Goal: Task Accomplishment & Management: Manage account settings

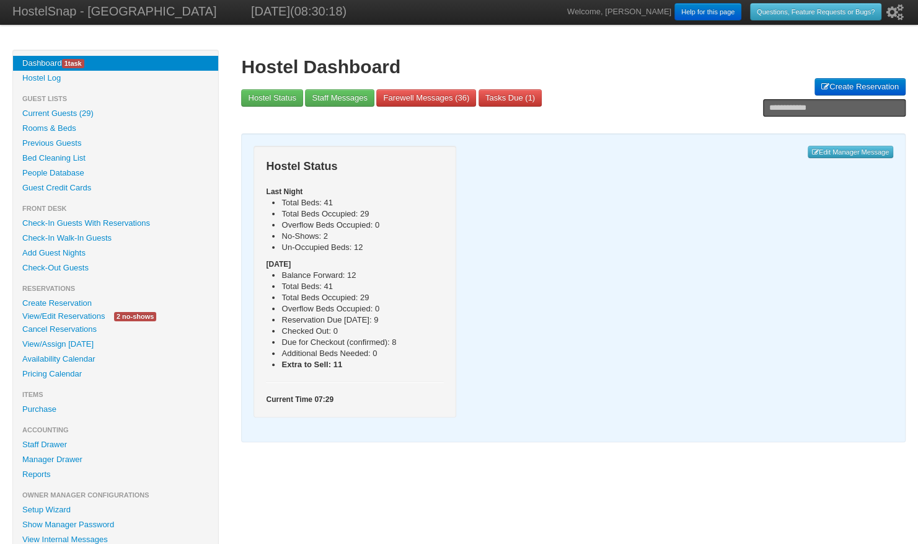
click at [86, 317] on link "View/Edit Reservations" at bounding box center [63, 315] width 101 height 13
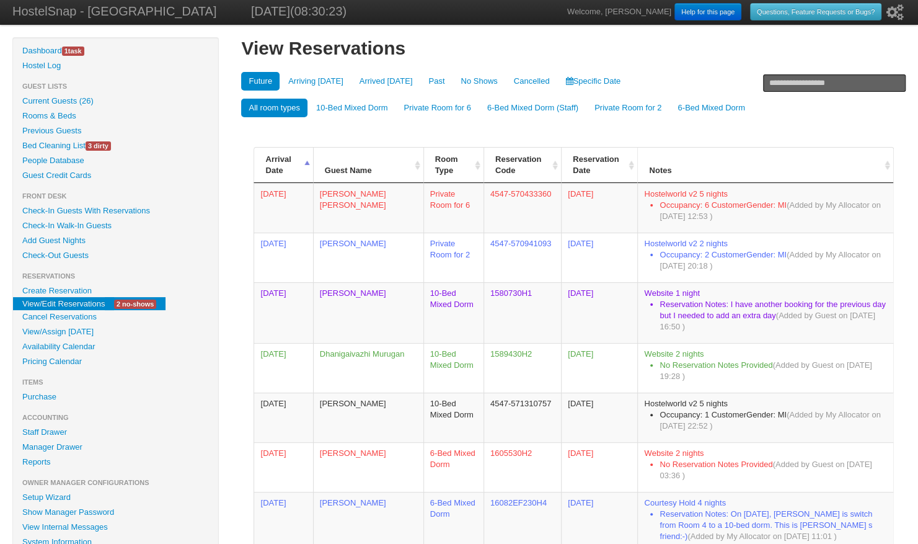
click at [469, 81] on link "No Shows" at bounding box center [478, 81] width 51 height 19
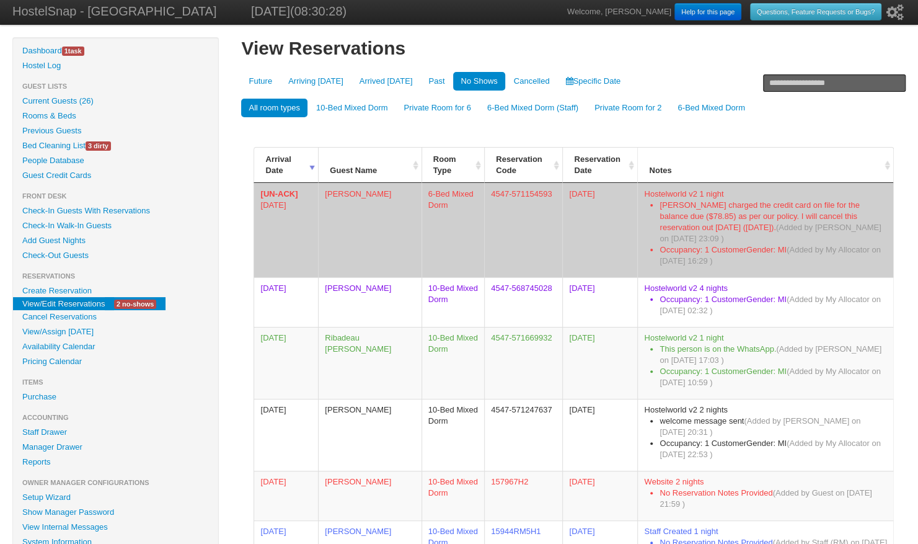
click at [351, 195] on td "[PERSON_NAME]" at bounding box center [369, 230] width 103 height 94
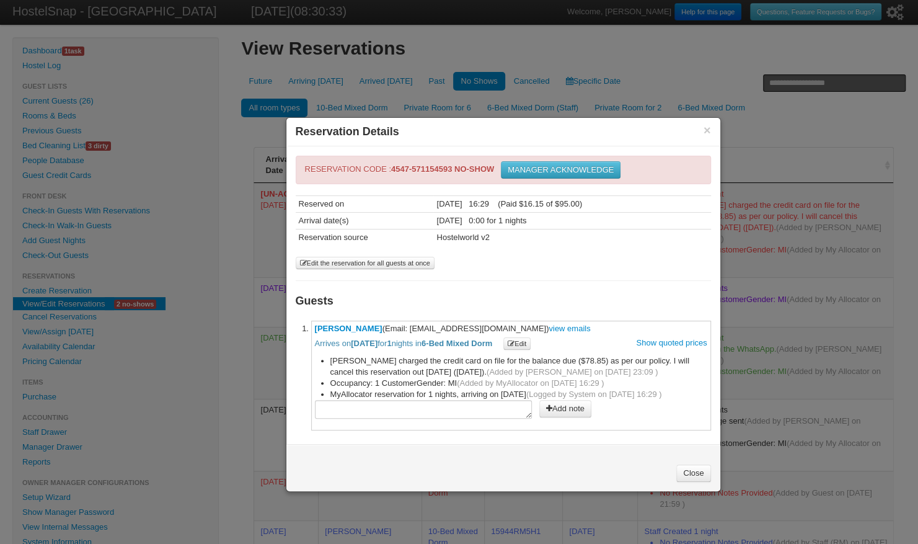
scroll to position [3, 0]
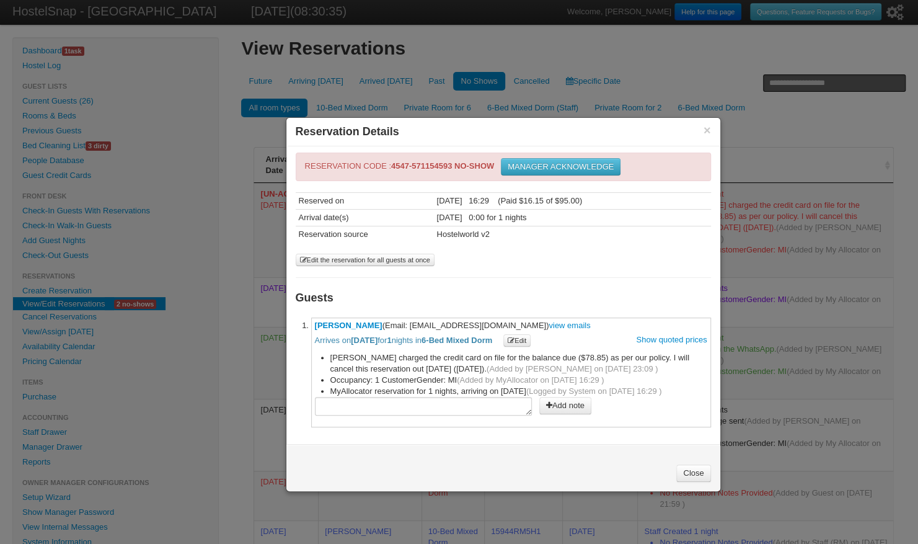
click at [559, 165] on button "MANAGER ACKNOWLEDGE" at bounding box center [561, 166] width 120 height 17
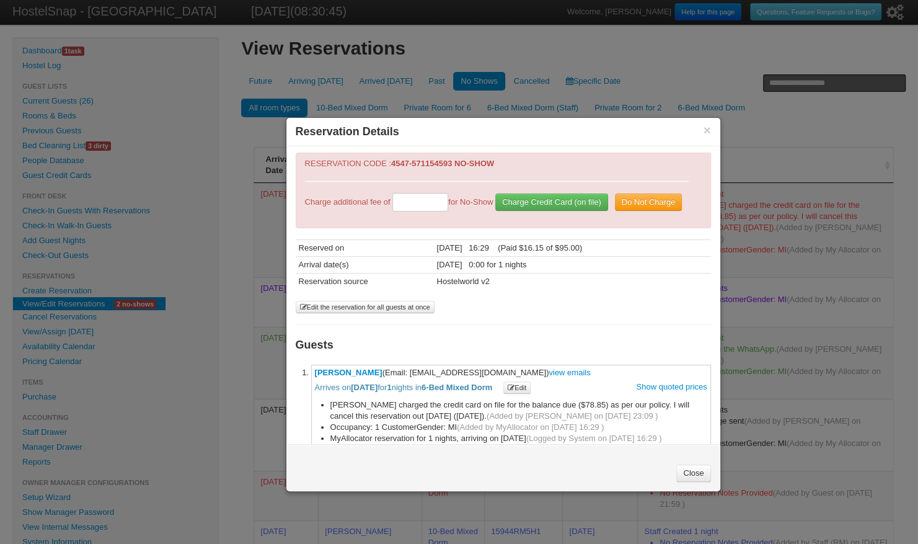
click at [615, 211] on button "Do Not Charge" at bounding box center [649, 201] width 68 height 17
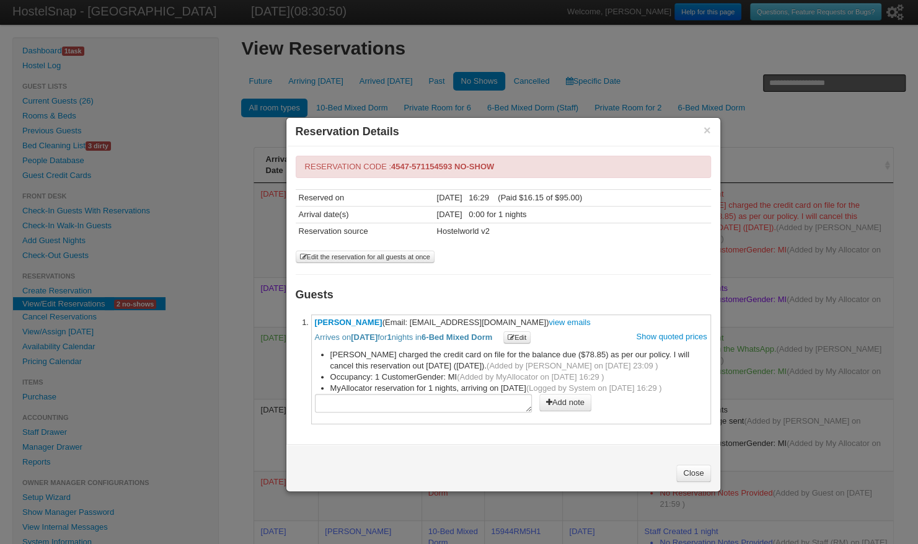
click at [688, 466] on link "Close" at bounding box center [693, 472] width 34 height 17
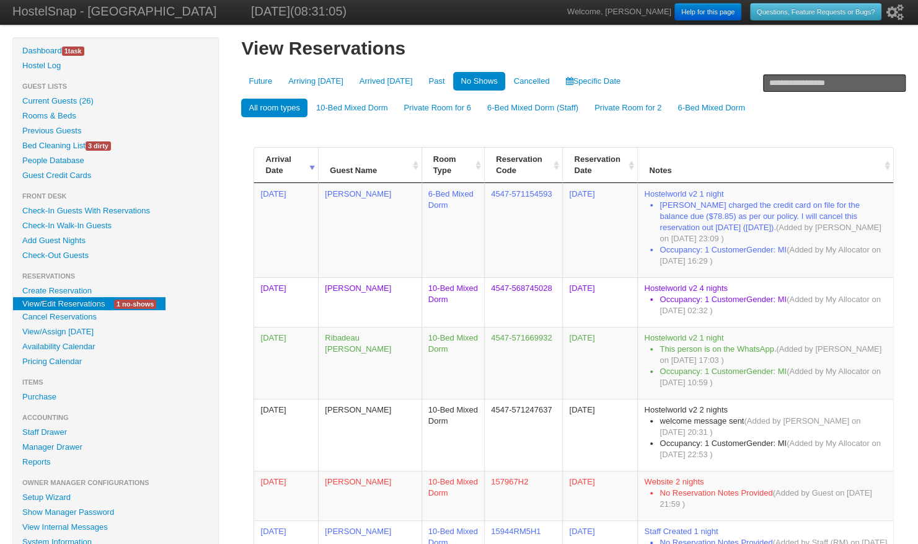
click at [95, 306] on link "View/Edit Reservations" at bounding box center [63, 303] width 101 height 13
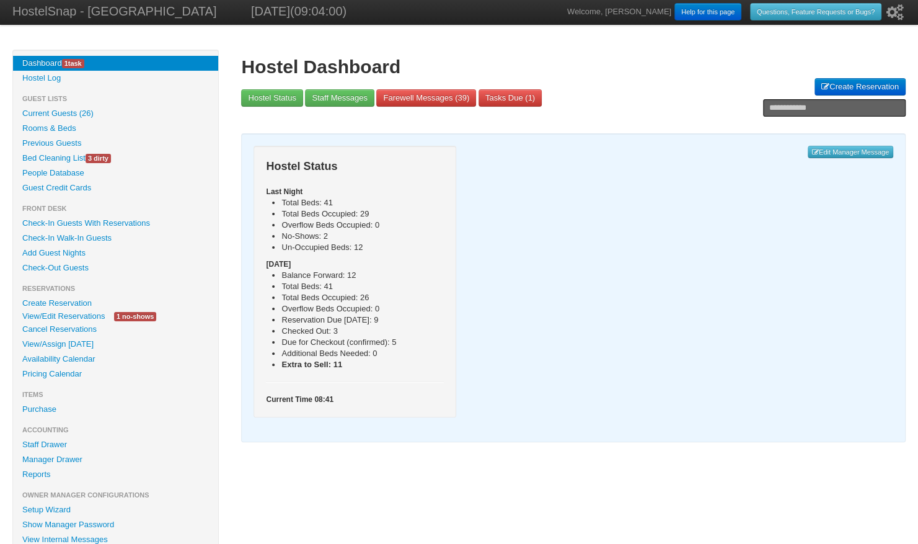
click at [87, 314] on link "View/Edit Reservations" at bounding box center [63, 315] width 101 height 13
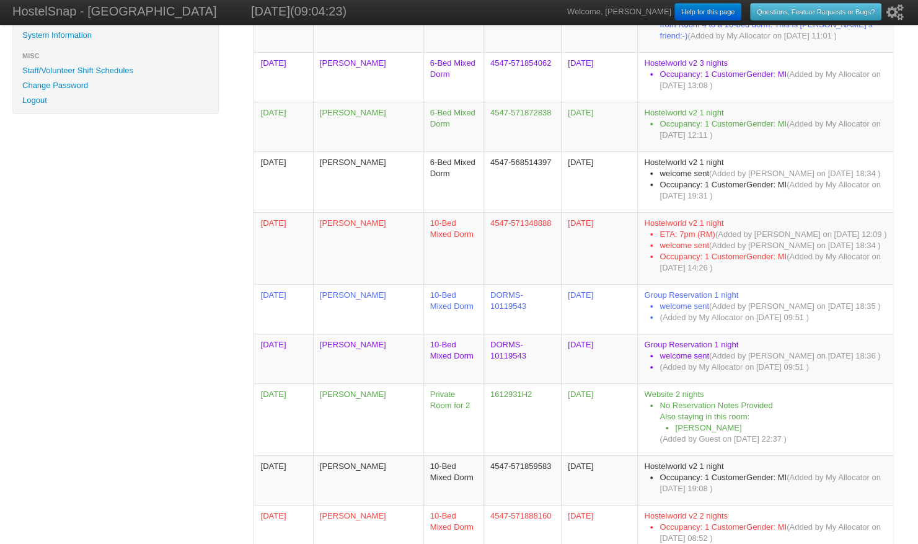
scroll to position [519, 0]
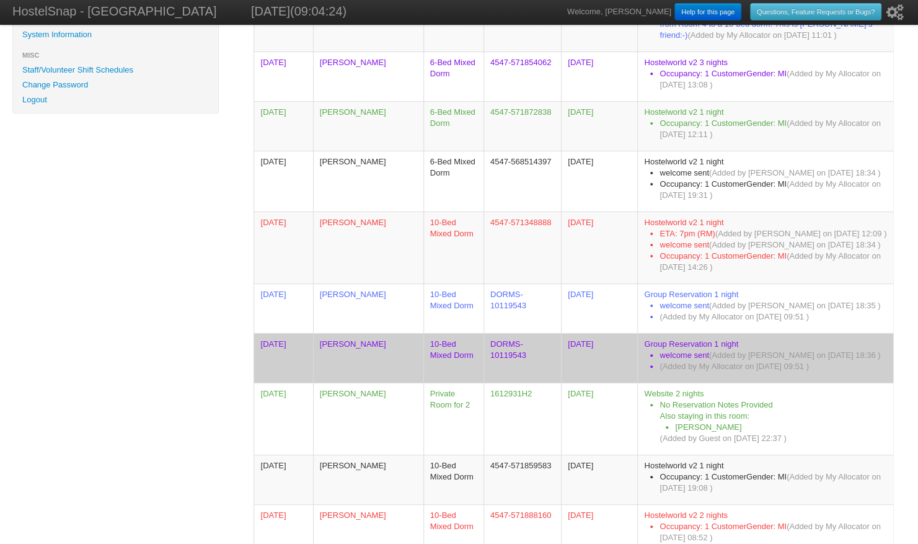
click at [353, 342] on td "REGINE AQUIN" at bounding box center [368, 358] width 110 height 50
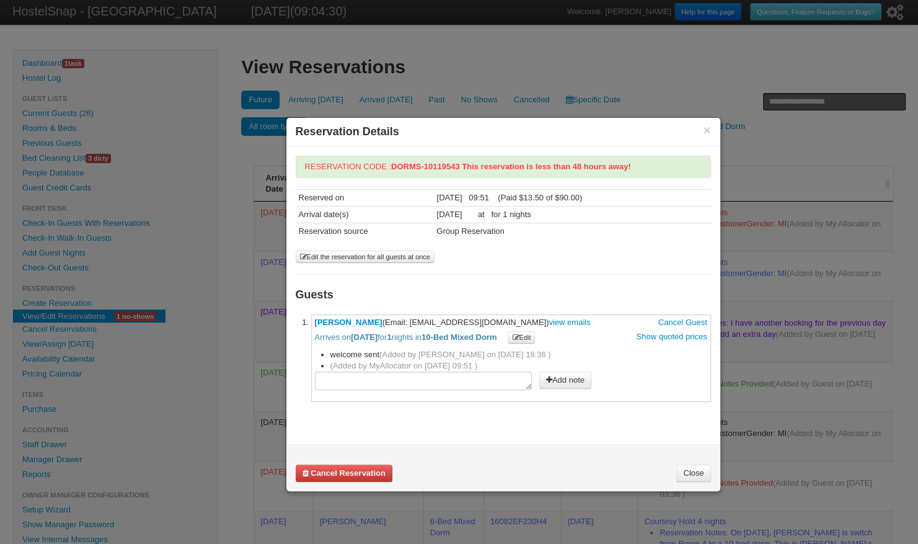
click at [535, 334] on button "Edit" at bounding box center [521, 337] width 27 height 12
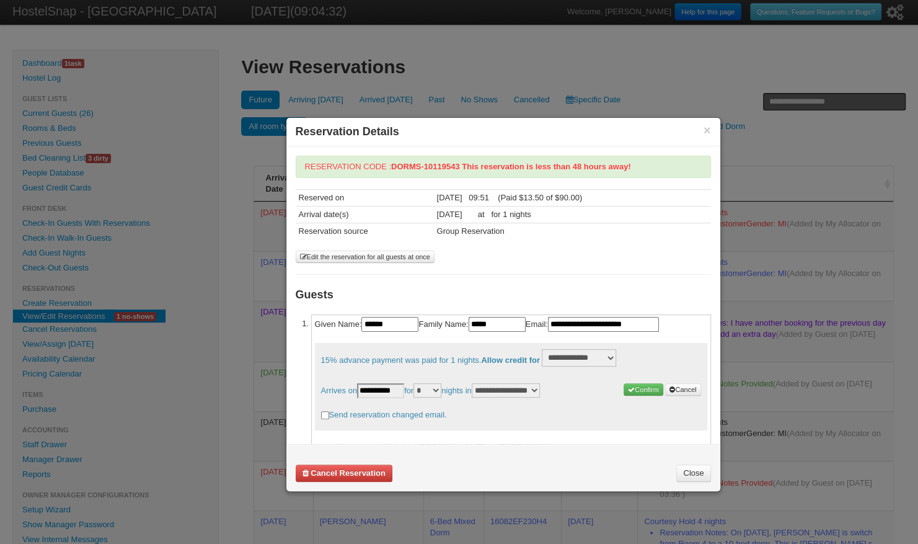
click at [441, 389] on select "* * * * * * * * * ** ** ** ** **" at bounding box center [427, 390] width 28 height 14
select select "*"
click at [420, 383] on select "* * * * * * * * * ** ** ** ** **" at bounding box center [427, 390] width 28 height 14
click at [627, 387] on button "Confirm" at bounding box center [643, 389] width 40 height 12
click at [597, 349] on select "**********" at bounding box center [579, 357] width 74 height 17
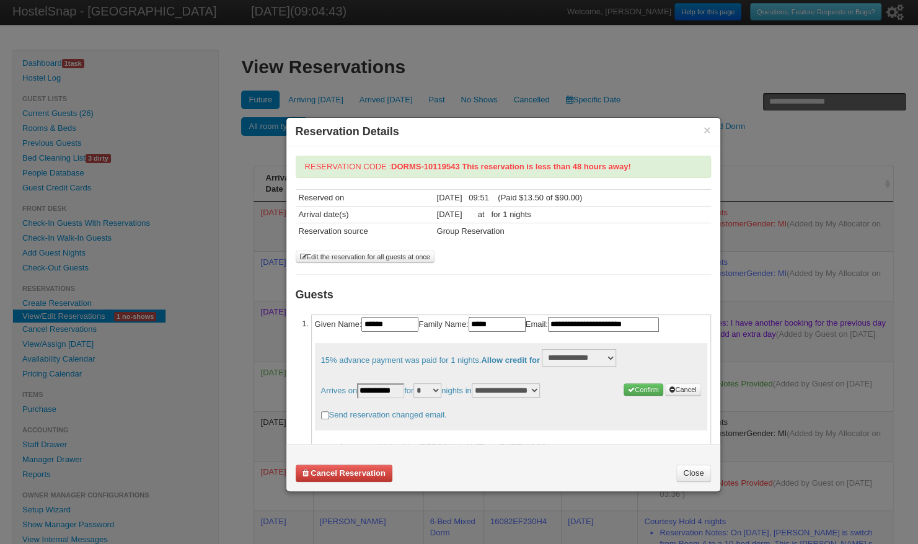
select select "*"
click at [548, 349] on select "**********" at bounding box center [579, 357] width 74 height 17
click at [623, 383] on button "Confirm" at bounding box center [643, 389] width 40 height 12
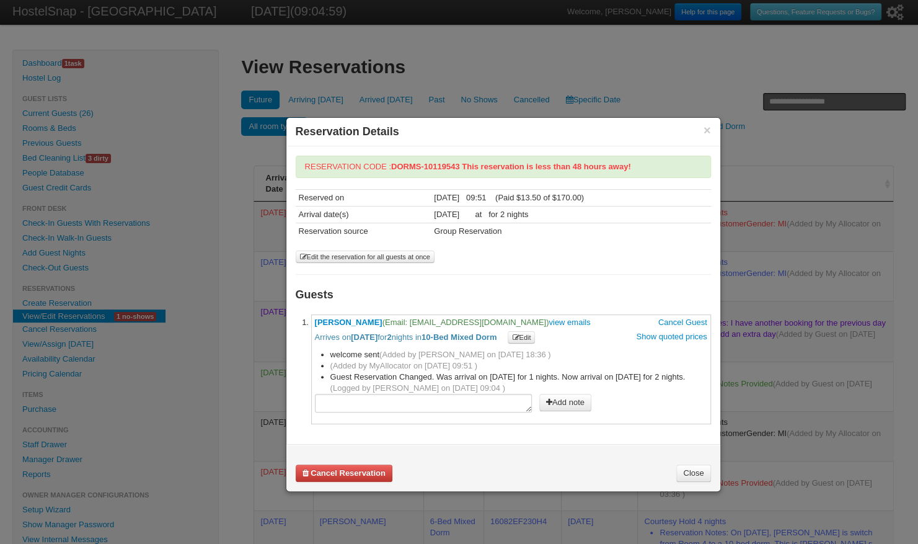
click at [696, 470] on link "Close" at bounding box center [693, 472] width 34 height 17
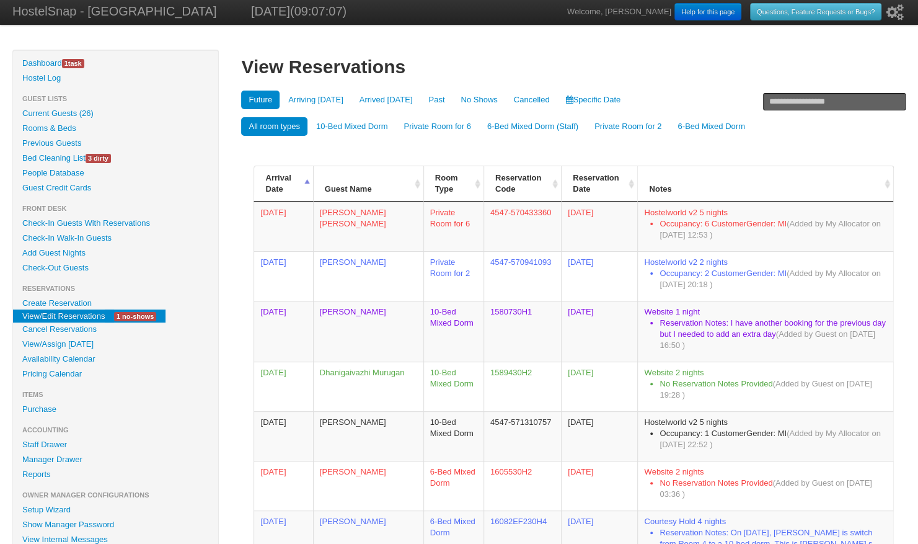
click at [43, 410] on link "Purchase" at bounding box center [115, 409] width 205 height 15
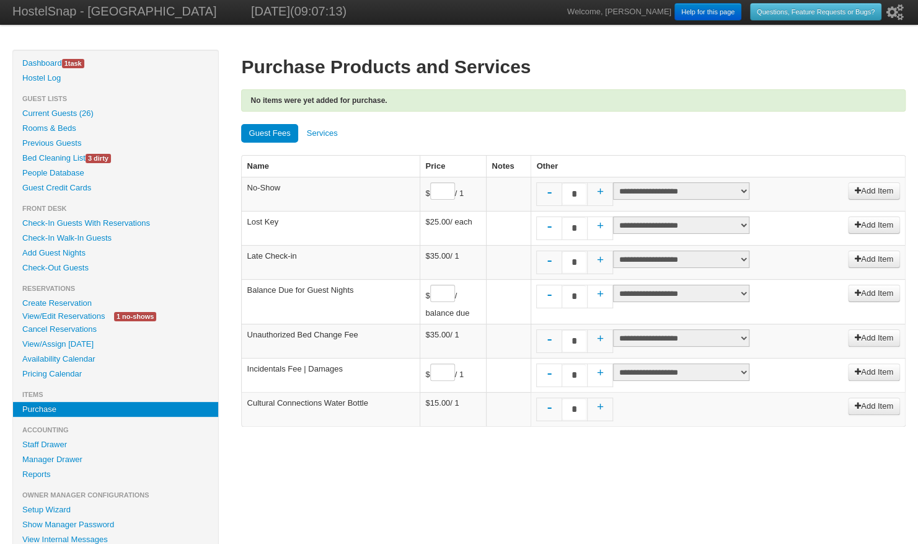
click at [319, 133] on link "Services" at bounding box center [322, 133] width 46 height 19
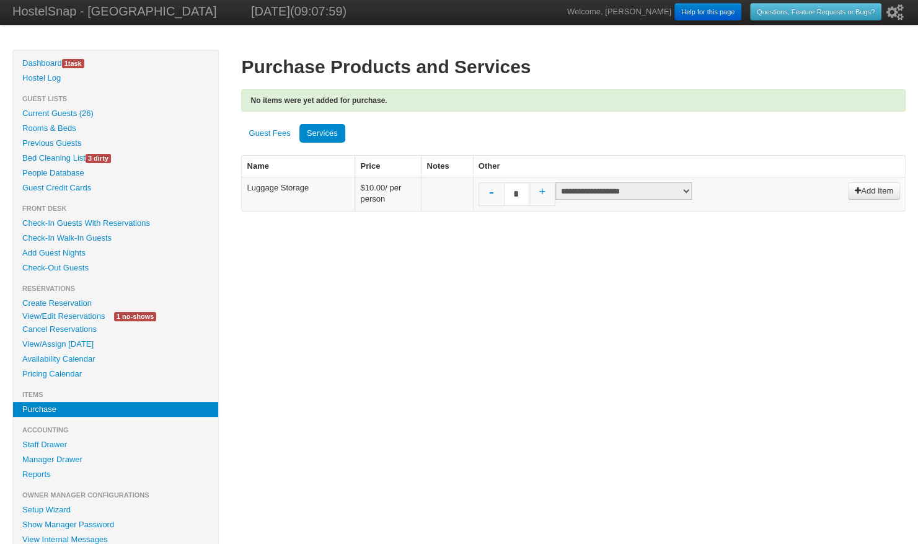
click at [539, 193] on link "+" at bounding box center [542, 195] width 25 height 25
type input "*"
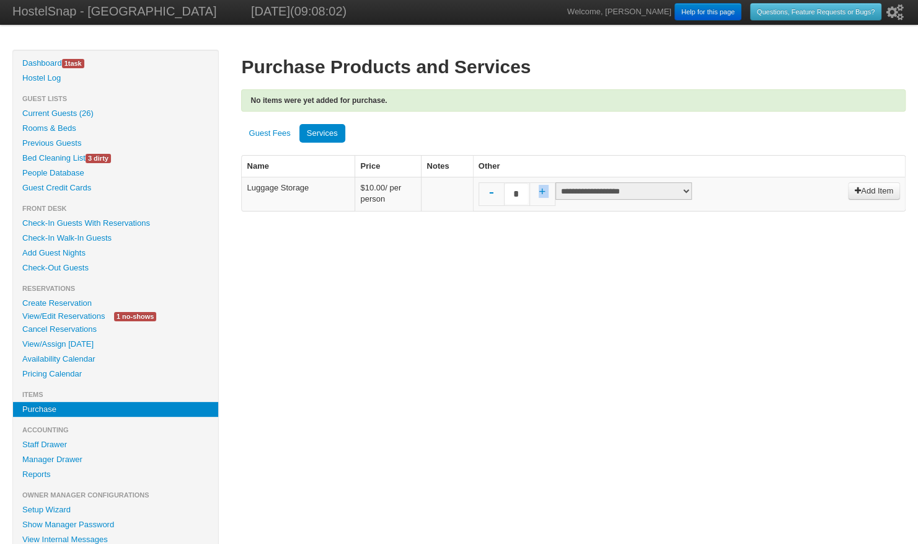
click at [627, 192] on select "**********" at bounding box center [623, 190] width 136 height 17
click at [498, 286] on div "Purchase Products and Services No items were yet added for purchase. Guest Fees…" at bounding box center [573, 170] width 664 height 240
click at [81, 110] on link "Current Guests (26)" at bounding box center [115, 113] width 205 height 15
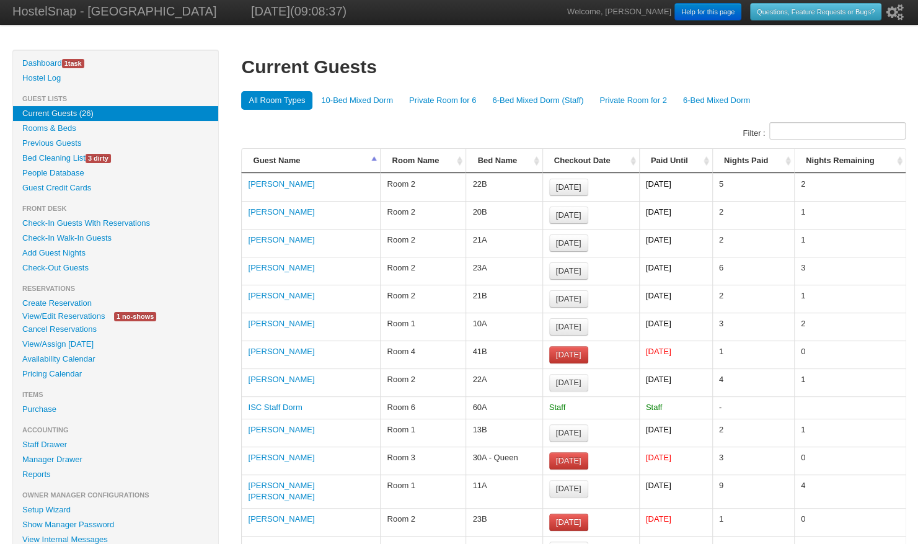
click at [61, 156] on link "Bed Cleaning List 3 dirty" at bounding box center [115, 158] width 205 height 15
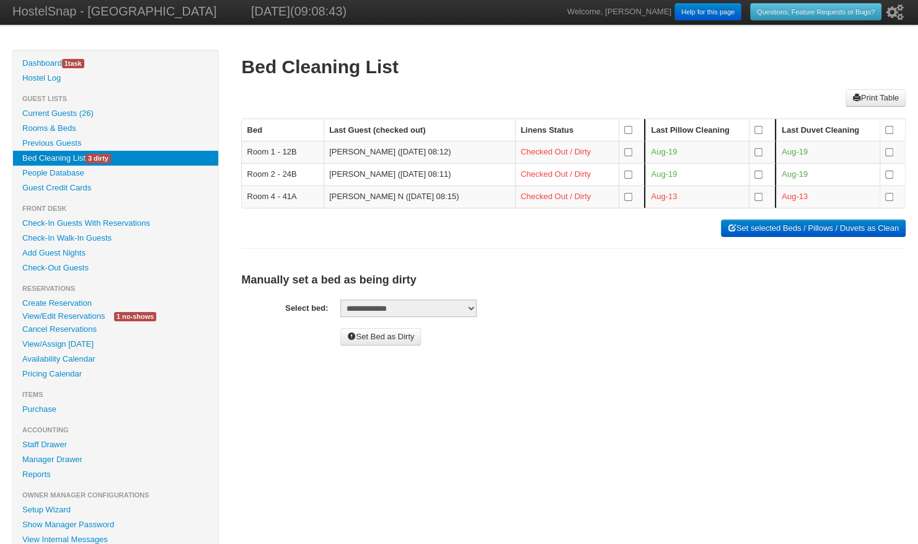
click at [63, 113] on link "Current Guests (26)" at bounding box center [115, 113] width 205 height 15
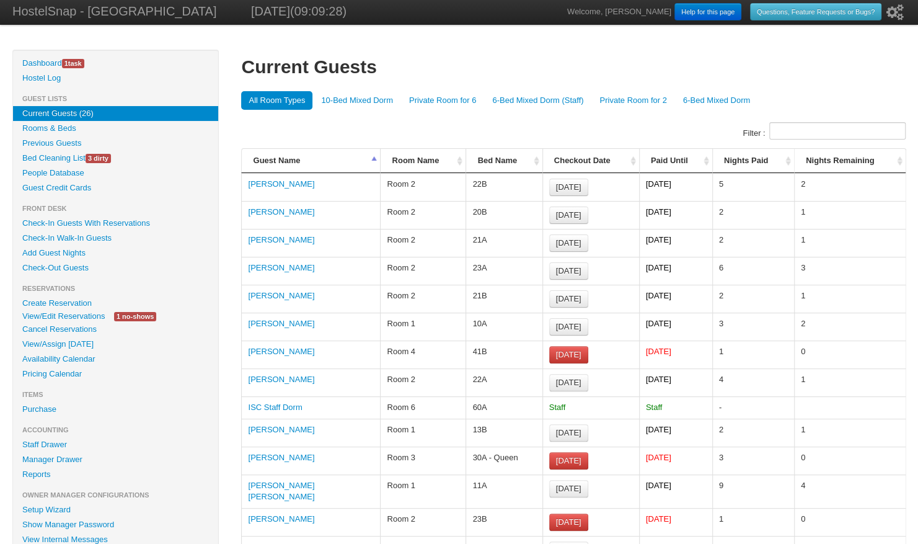
click at [68, 154] on link "Bed Cleaning List 3 dirty" at bounding box center [115, 158] width 205 height 15
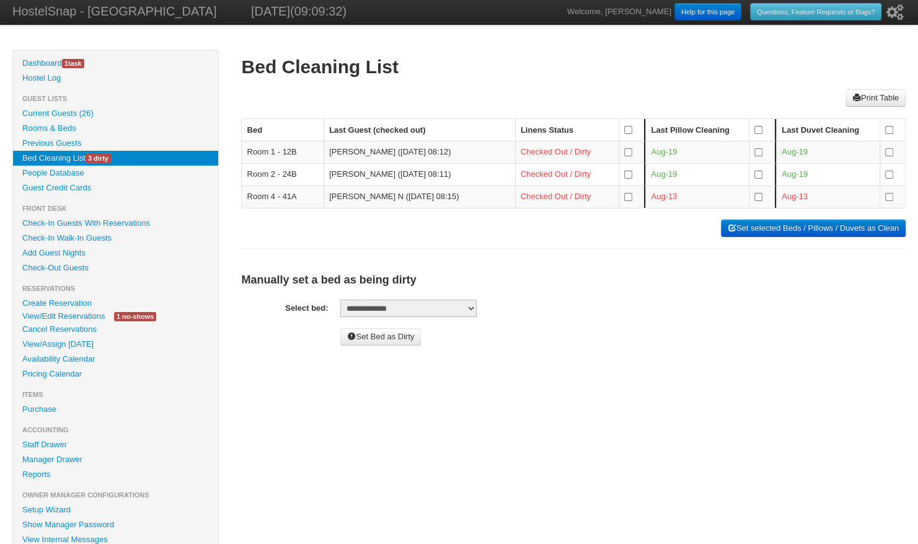
click at [76, 112] on link "Current Guests (26)" at bounding box center [115, 113] width 205 height 15
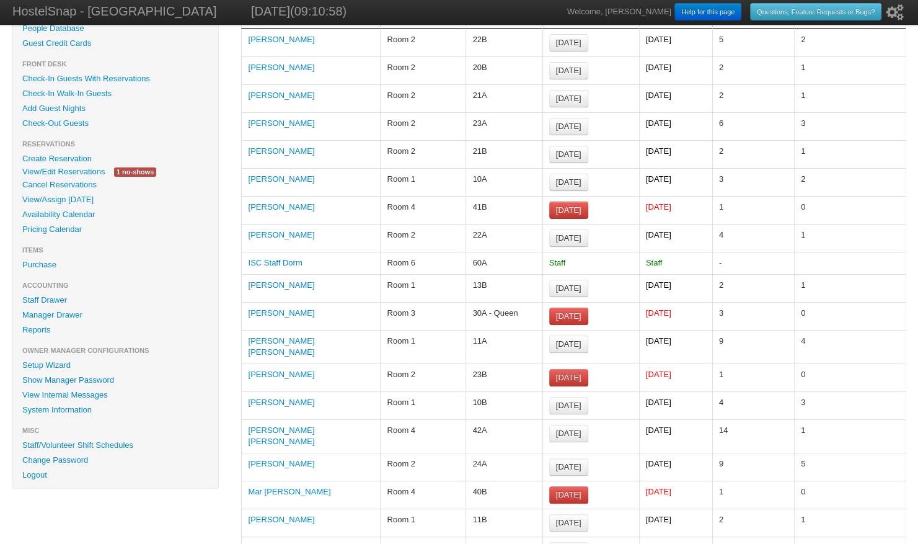
scroll to position [144, 0]
click at [66, 175] on link "View/Edit Reservations" at bounding box center [63, 171] width 101 height 13
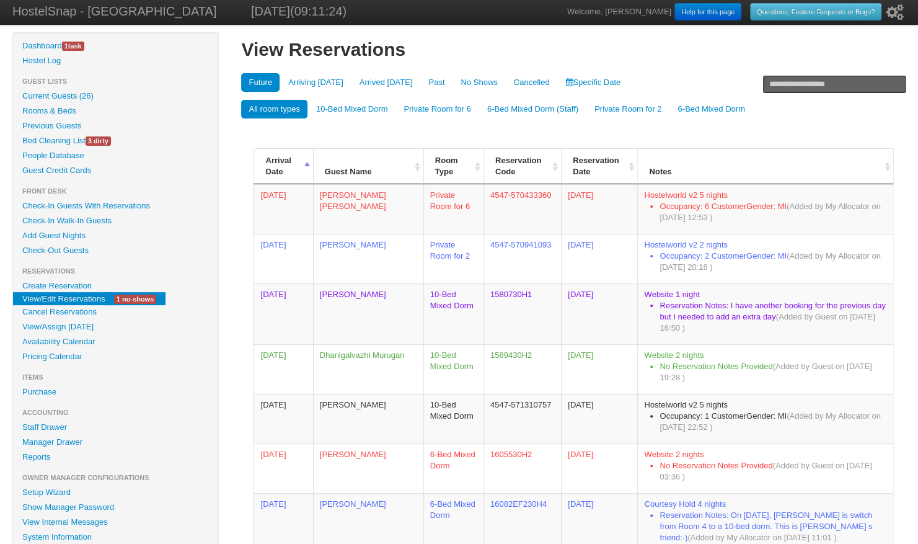
scroll to position [17, 0]
click at [73, 96] on link "Current Guests (26)" at bounding box center [115, 96] width 205 height 15
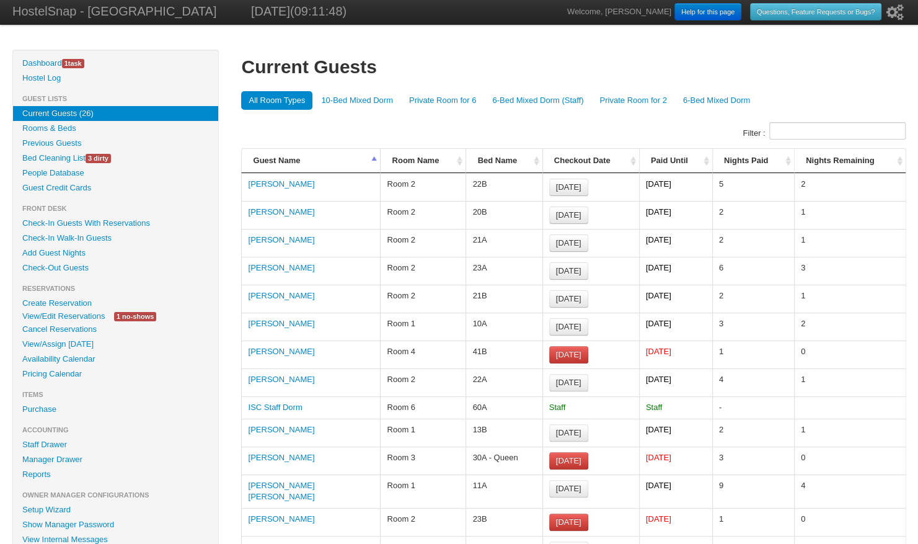
click at [456, 139] on div at bounding box center [459, 130] width 437 height 17
click at [40, 407] on link "Purchase" at bounding box center [115, 409] width 205 height 15
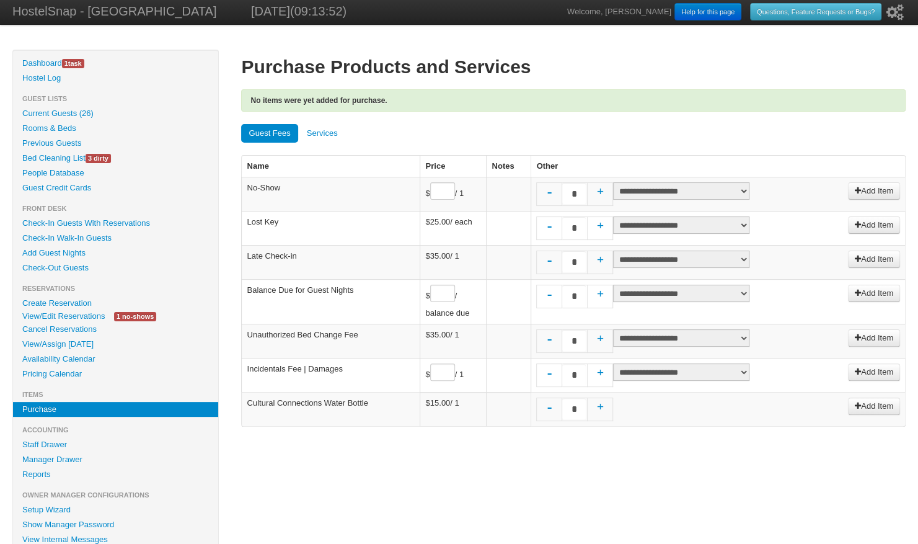
click at [328, 134] on link "Services" at bounding box center [322, 133] width 46 height 19
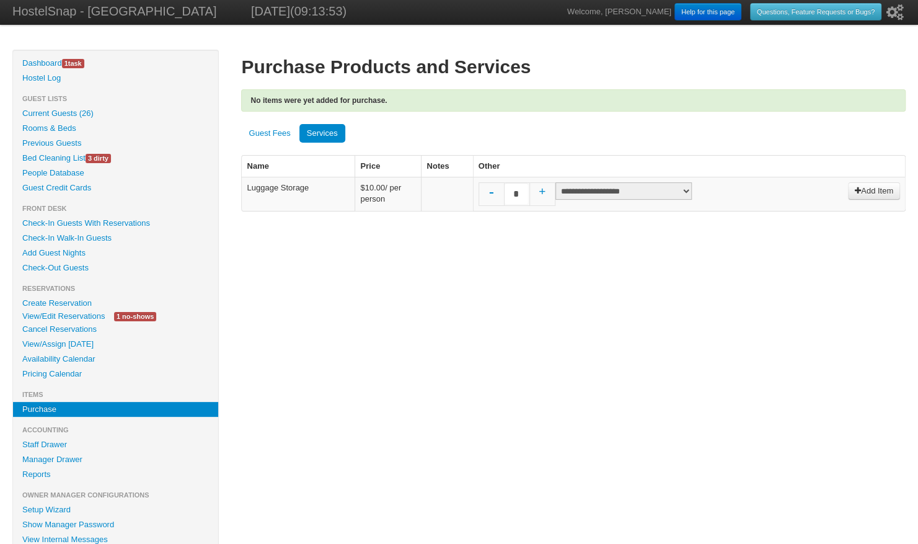
click at [543, 189] on link "+" at bounding box center [542, 195] width 25 height 25
type input "*"
click at [638, 189] on select "**********" at bounding box center [623, 190] width 136 height 17
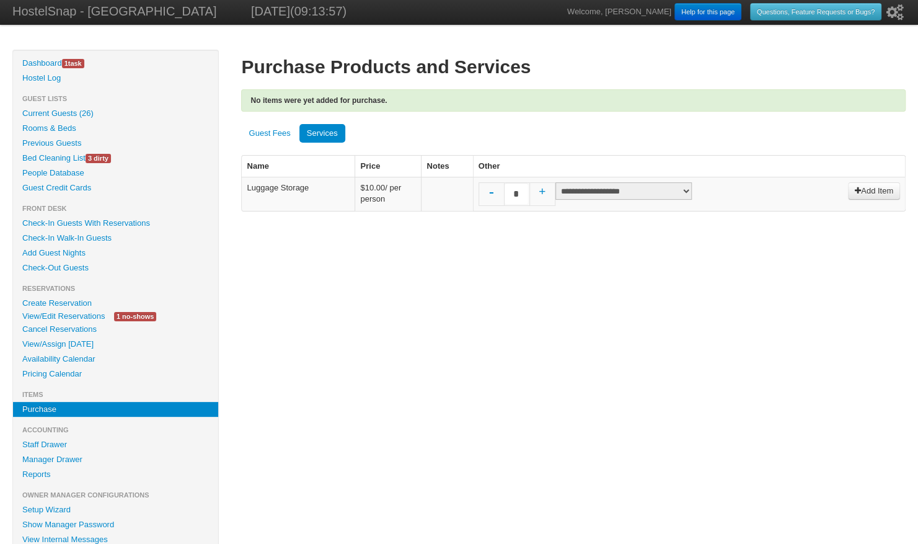
click at [480, 319] on div "Hide Menu Dashboard 1 task Hostel Log Guest Lists Current Guests (26) Rooms & B…" at bounding box center [458, 348] width 893 height 596
click at [631, 192] on select "**********" at bounding box center [623, 190] width 136 height 17
select select "*****"
click at [555, 182] on select "**********" at bounding box center [623, 190] width 136 height 17
click at [620, 371] on div "Hide Menu Dashboard 1 task Hostel Log Guest Lists Current Guests (26) Rooms & B…" at bounding box center [458, 348] width 893 height 596
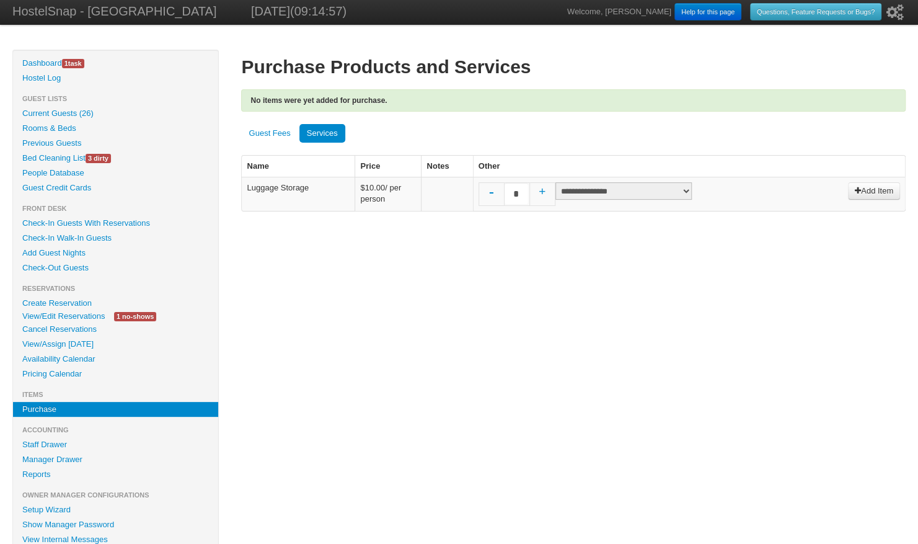
click at [490, 193] on link "-" at bounding box center [491, 195] width 25 height 25
type input "*"
click at [490, 193] on link "-" at bounding box center [491, 195] width 25 height 25
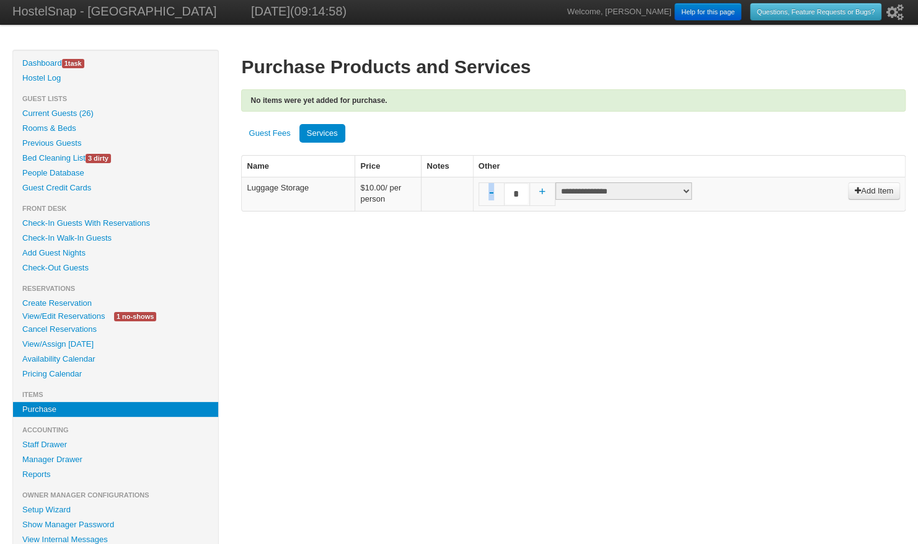
click at [490, 193] on link "-" at bounding box center [491, 195] width 25 height 25
click at [452, 266] on div "Purchase Products and Services No items were yet added for purchase. Guest Fees…" at bounding box center [573, 170] width 664 height 240
click at [72, 117] on link "Current Guests (26)" at bounding box center [115, 113] width 205 height 15
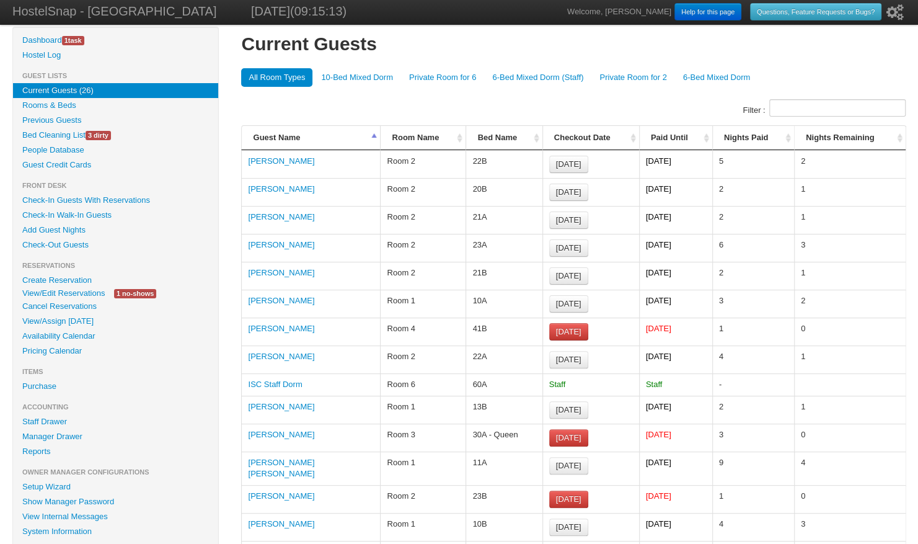
scroll to position [11, 0]
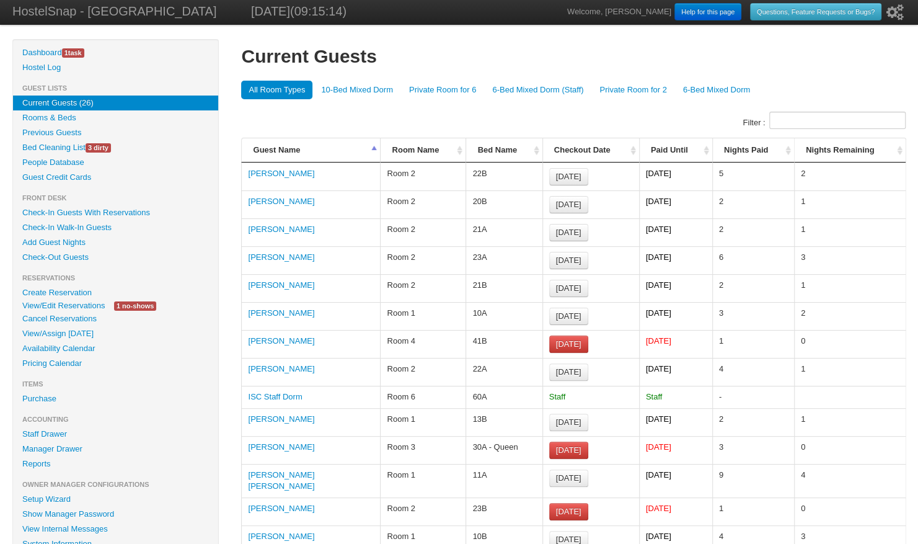
click at [71, 348] on link "Availability Calendar" at bounding box center [115, 348] width 205 height 15
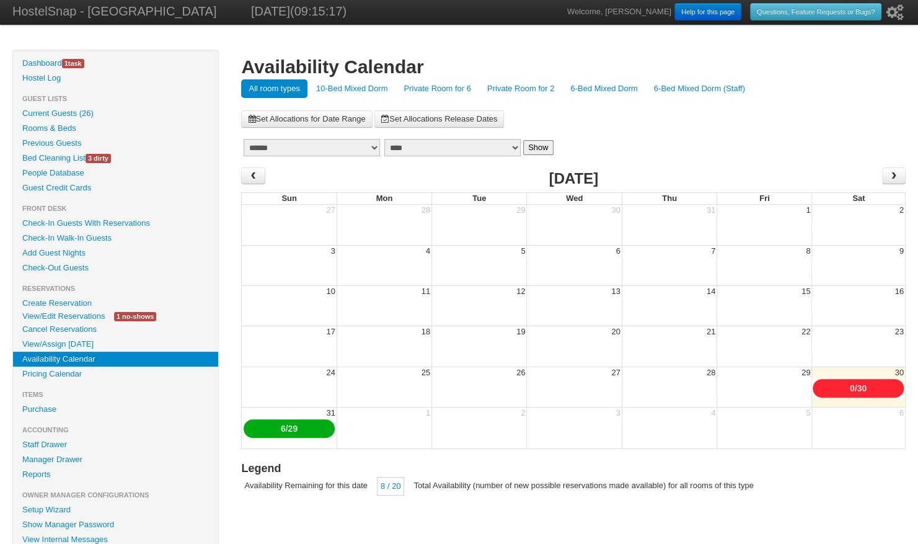
click at [346, 89] on link "10-Bed Mixed Dorm" at bounding box center [352, 88] width 87 height 19
click at [891, 177] on span "›" at bounding box center [894, 175] width 10 height 19
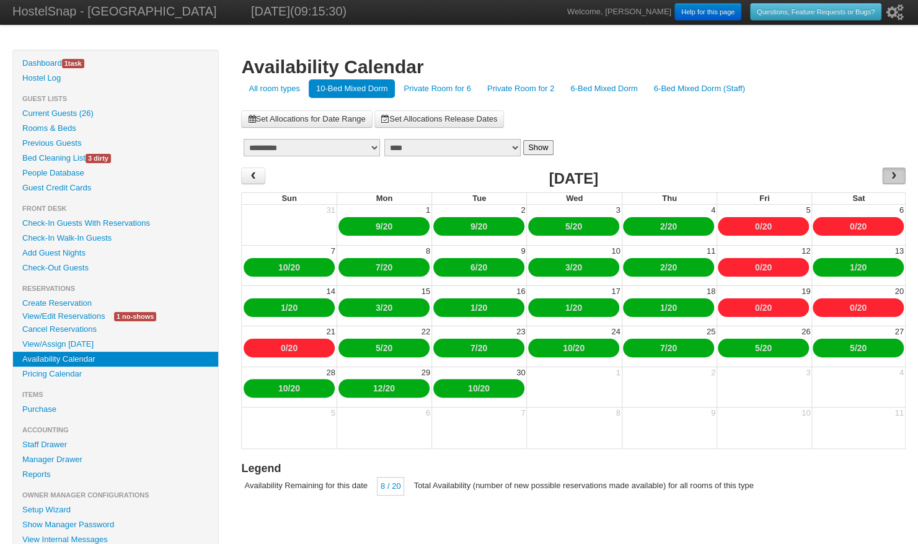
click at [891, 177] on span "›" at bounding box center [894, 175] width 10 height 19
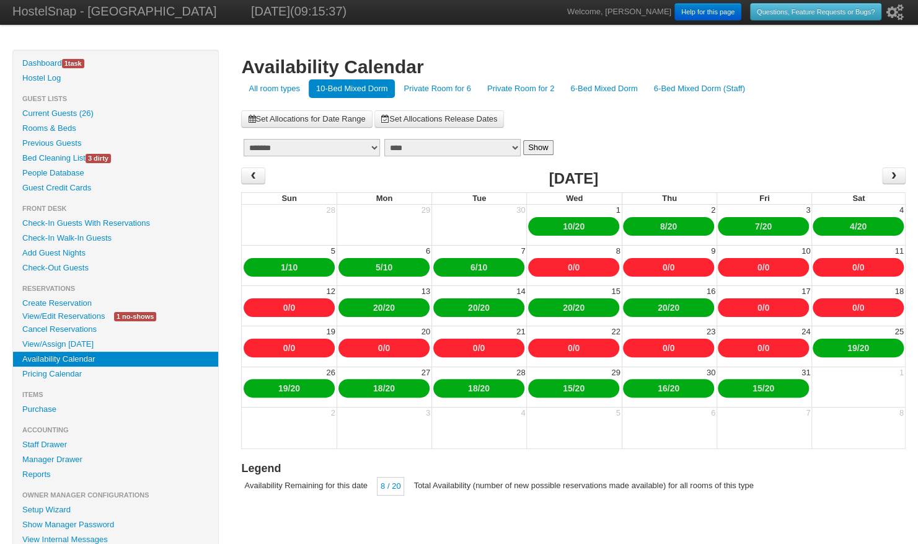
click at [461, 82] on link "Private Room for 6" at bounding box center [437, 88] width 82 height 19
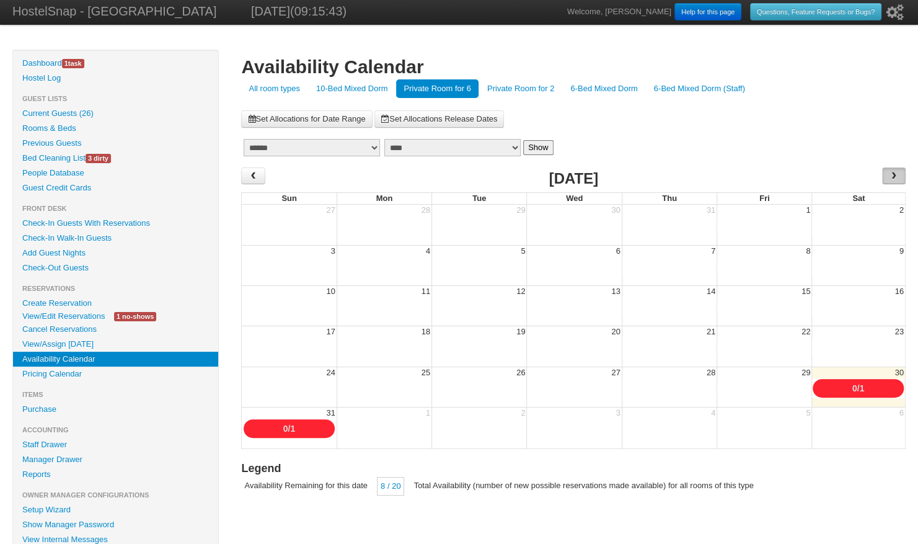
click at [896, 170] on span "›" at bounding box center [894, 175] width 10 height 19
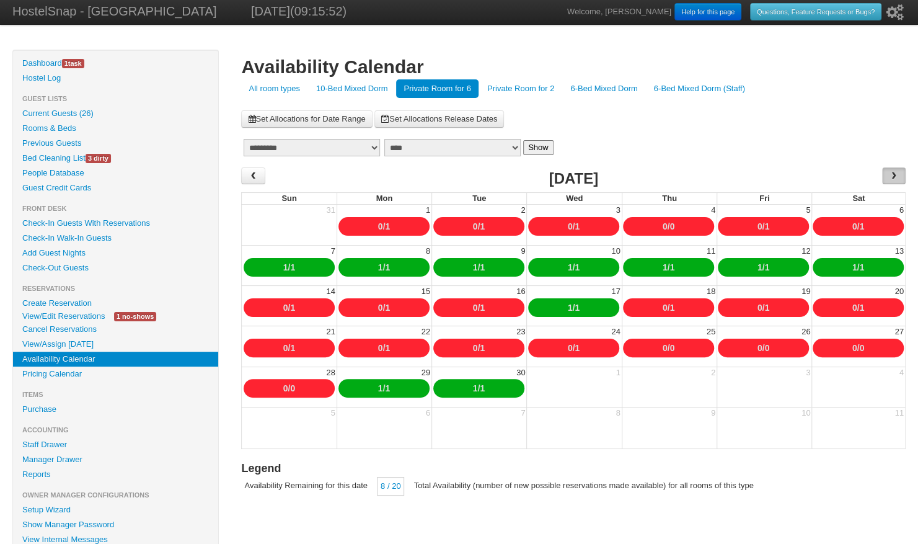
click at [896, 174] on span "›" at bounding box center [894, 175] width 10 height 19
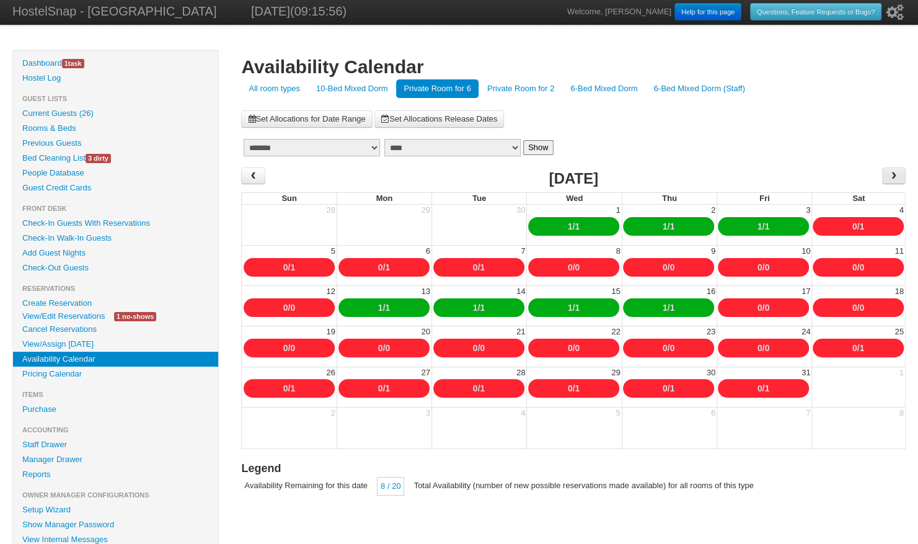
click at [896, 174] on span "›" at bounding box center [894, 175] width 10 height 19
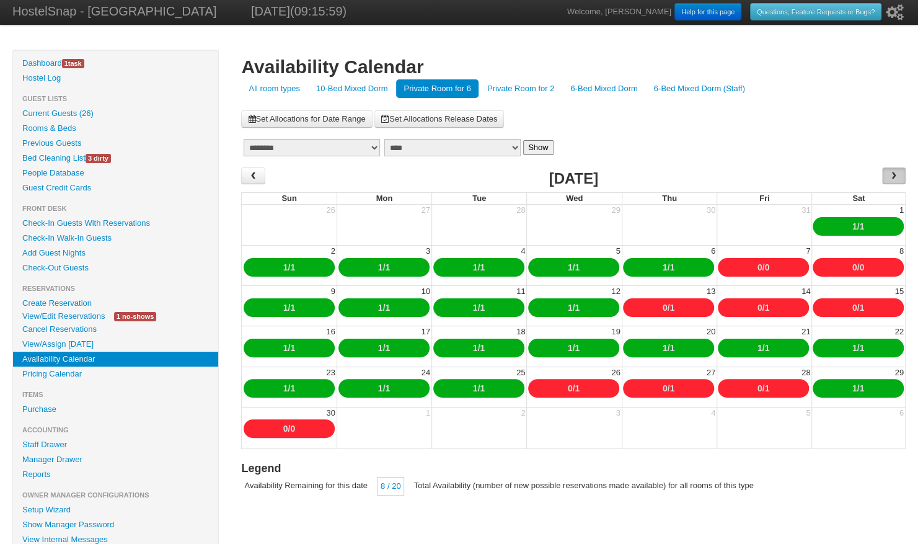
click at [896, 174] on span "›" at bounding box center [894, 175] width 10 height 19
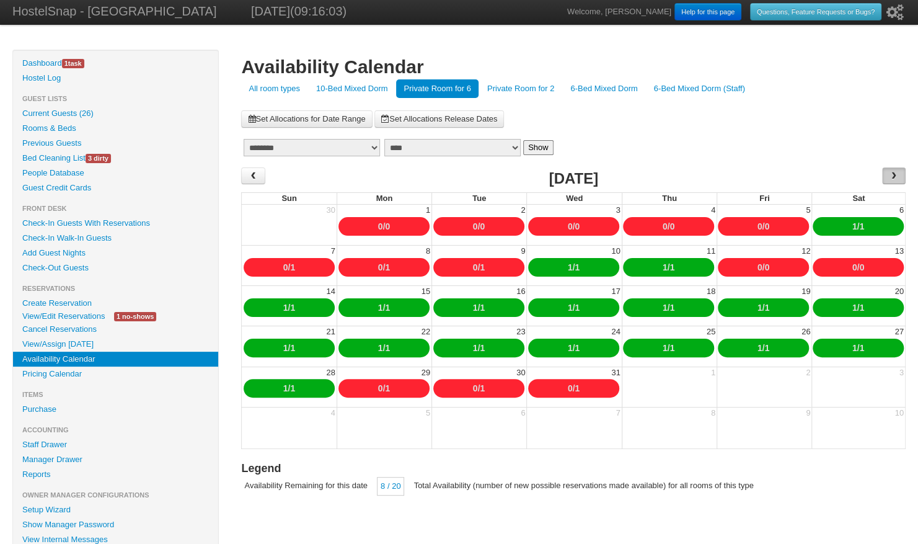
click at [896, 174] on span "›" at bounding box center [894, 175] width 10 height 19
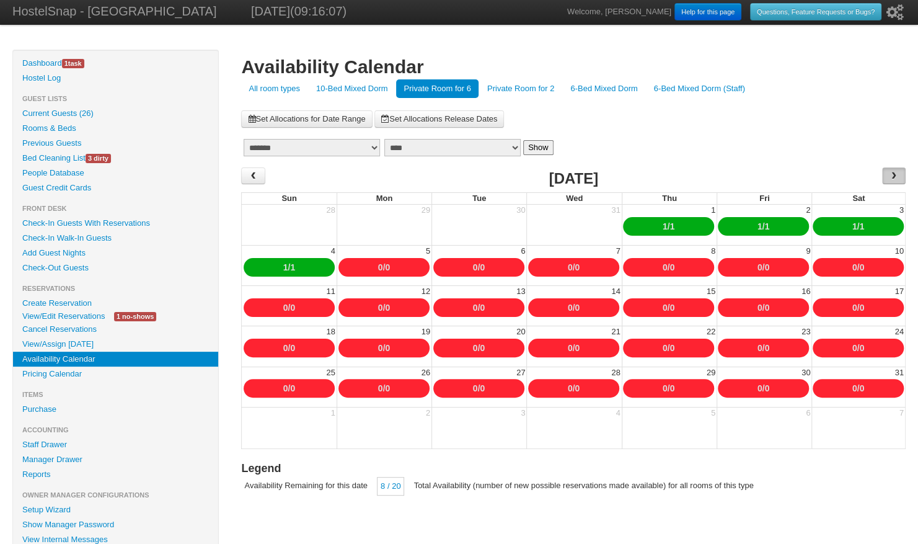
click at [899, 180] on span "›" at bounding box center [894, 175] width 24 height 17
